Goal: Information Seeking & Learning: Check status

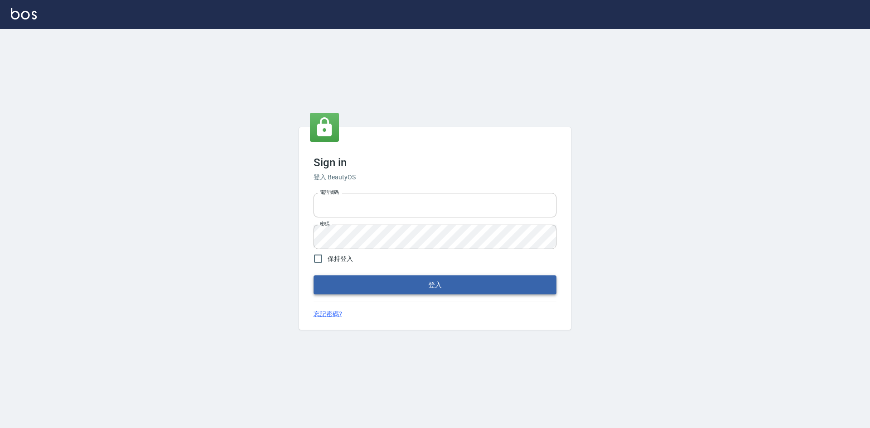
type input "0422211177"
click at [441, 286] on button "登入" at bounding box center [435, 285] width 243 height 19
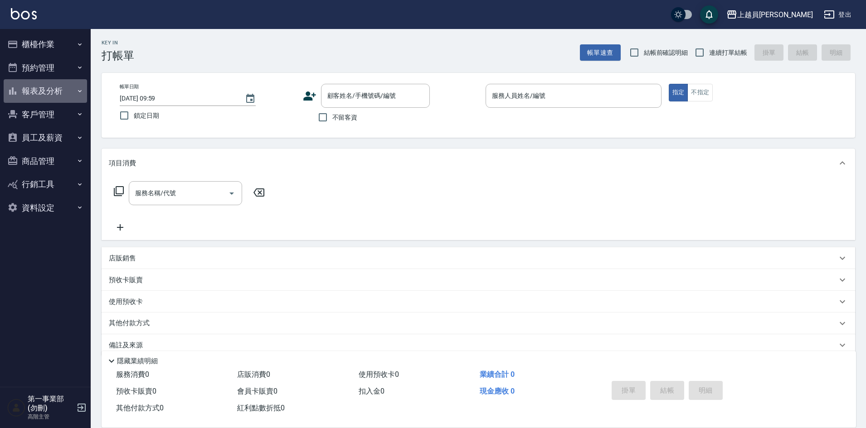
click at [51, 90] on button "報表及分析" at bounding box center [45, 91] width 83 height 24
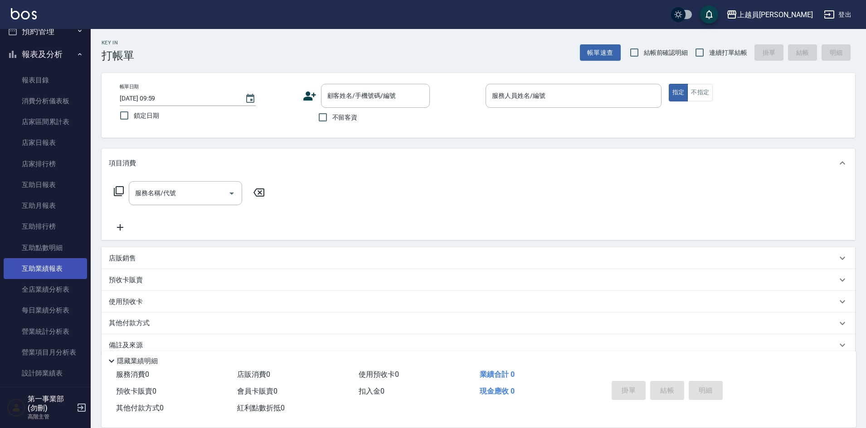
scroll to position [227, 0]
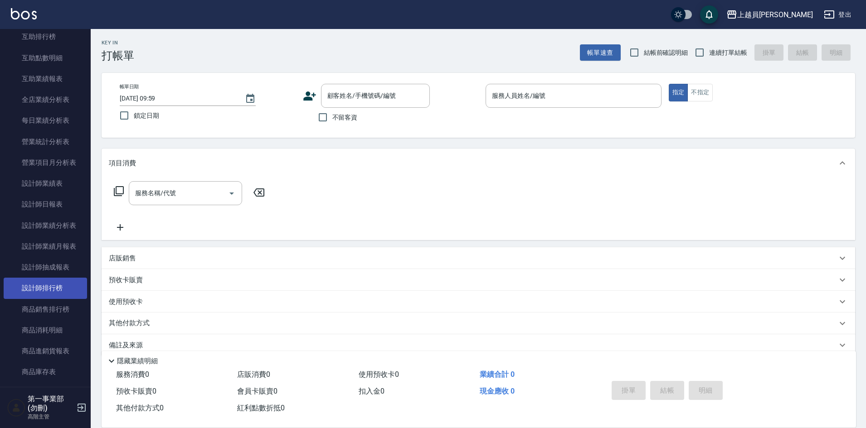
click at [58, 282] on link "設計師排行榜" at bounding box center [45, 288] width 83 height 21
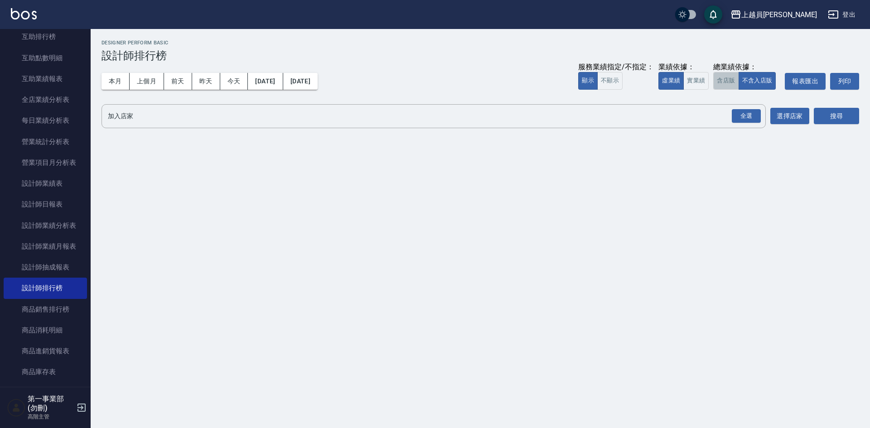
click at [724, 85] on button "含店販" at bounding box center [725, 81] width 25 height 18
click at [742, 114] on div "全選" at bounding box center [746, 116] width 29 height 14
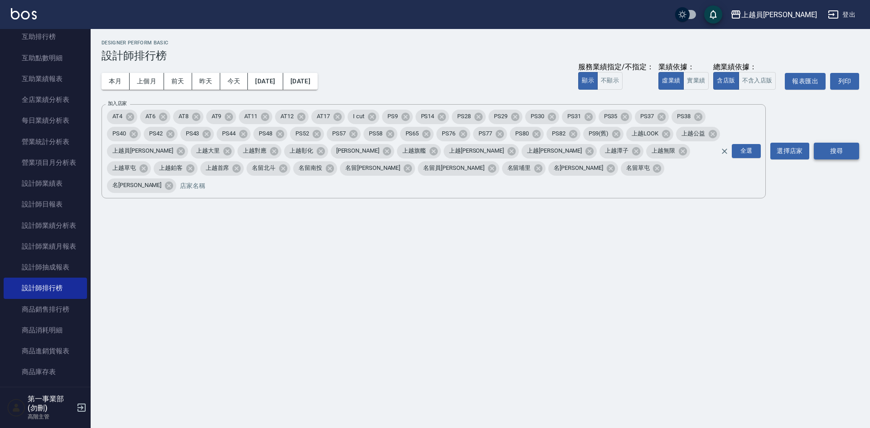
drag, startPoint x: 828, startPoint y: 146, endPoint x: 823, endPoint y: 149, distance: 6.3
click at [828, 147] on button "搜尋" at bounding box center [836, 151] width 45 height 17
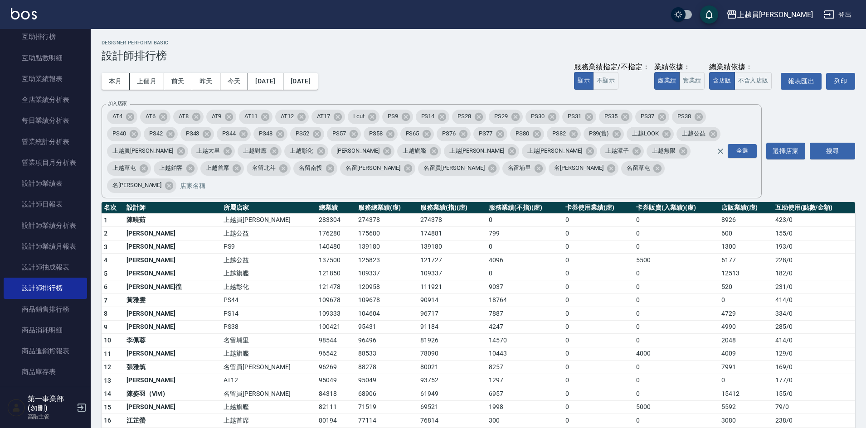
drag, startPoint x: 453, startPoint y: 76, endPoint x: 458, endPoint y: 77, distance: 4.6
click at [453, 76] on div "本月 上個月 [DATE] [DATE] [DATE] [DATE] [DATE] 服務業績指定/不指定： 顯示 不顯示 業績依據： 虛業績 實業績 總業績依…" at bounding box center [478, 81] width 753 height 39
click at [486, 320] on td "4247" at bounding box center [524, 327] width 77 height 14
